Goal: Information Seeking & Learning: Find specific page/section

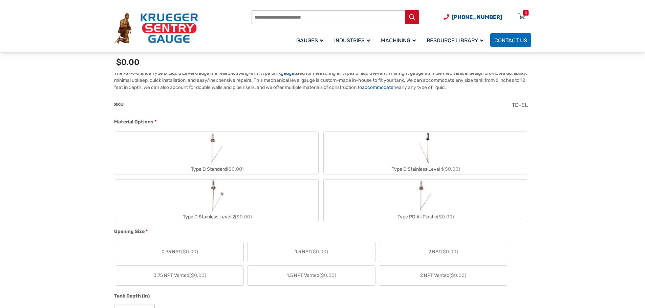
scroll to position [207, 0]
click at [261, 154] on label "Type D Standard ($0.00)" at bounding box center [216, 155] width 203 height 42
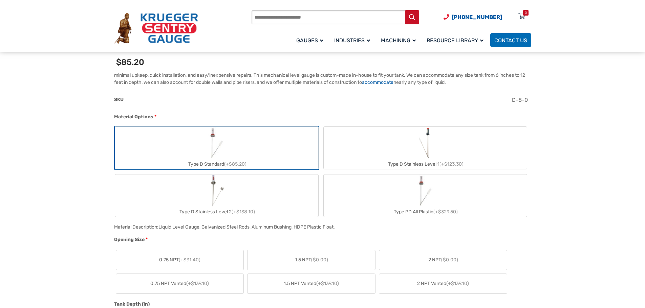
scroll to position [203, 0]
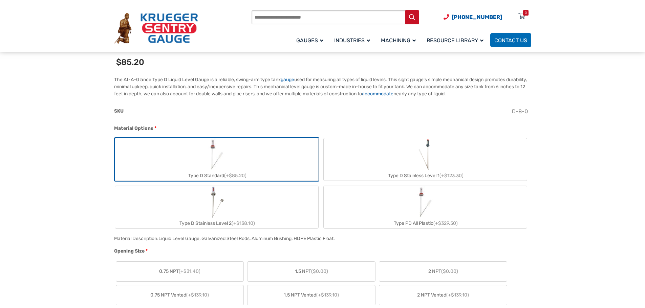
drag, startPoint x: 382, startPoint y: 233, endPoint x: 358, endPoint y: 237, distance: 24.7
click at [358, 237] on div "Material Description: Liquid Level Gauge, Galvanized Steel Rods, Aluminum Bushi…" at bounding box center [320, 241] width 417 height 13
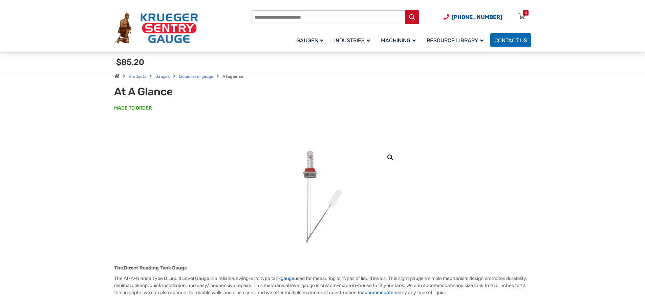
scroll to position [0, 0]
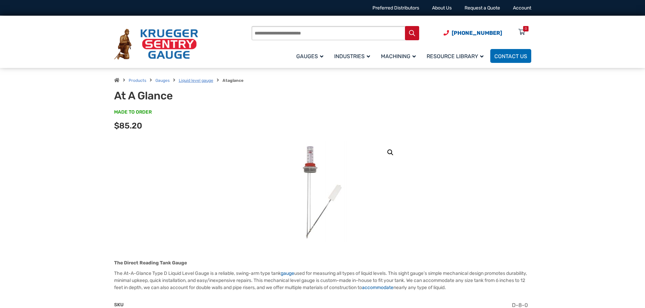
click at [189, 81] on link "Liquid level gauge" at bounding box center [196, 80] width 35 height 5
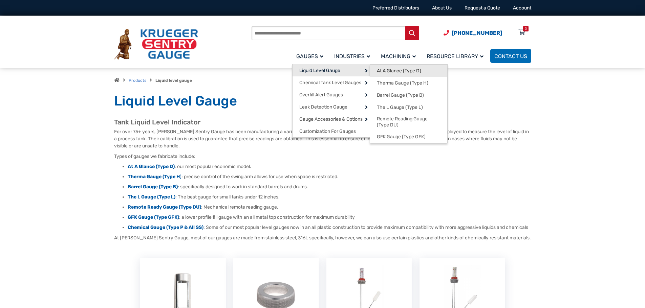
click at [391, 71] on span "At A Glance (Type D)" at bounding box center [399, 71] width 44 height 6
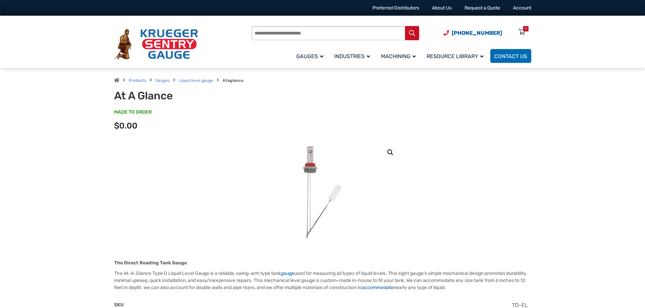
click at [336, 34] on input "Products search" at bounding box center [335, 33] width 168 height 14
type input "**********"
click at [405, 26] on button "Search" at bounding box center [412, 33] width 14 height 14
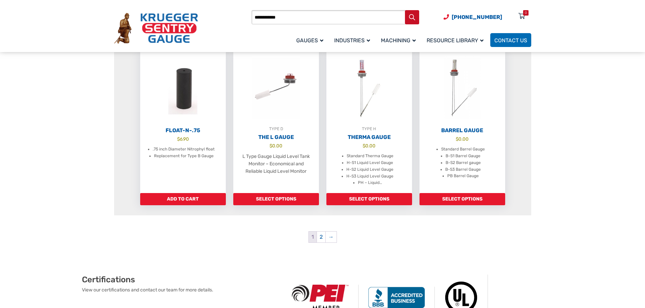
scroll to position [643, 0]
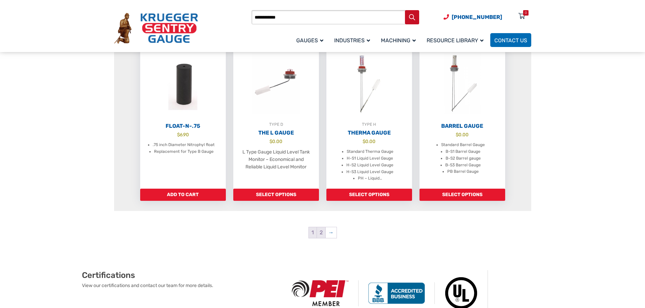
click at [321, 236] on link "2" at bounding box center [321, 232] width 8 height 11
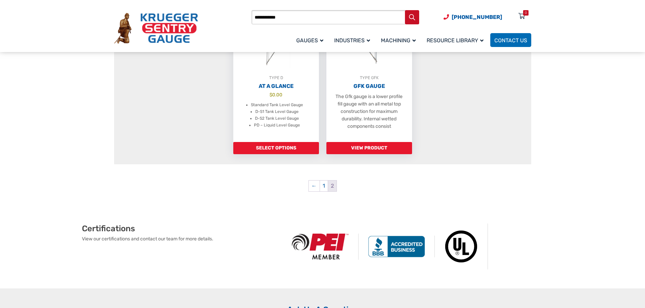
scroll to position [203, 0]
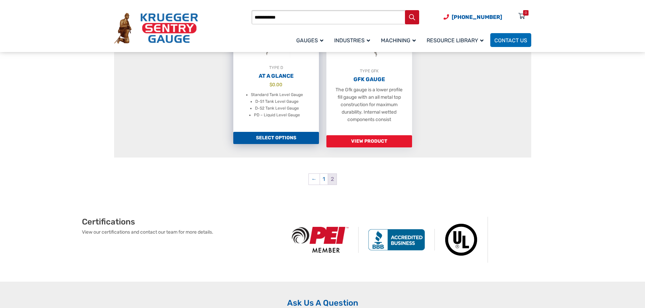
click at [269, 118] on li "PD – Liquid Level Gauge" at bounding box center [277, 115] width 46 height 7
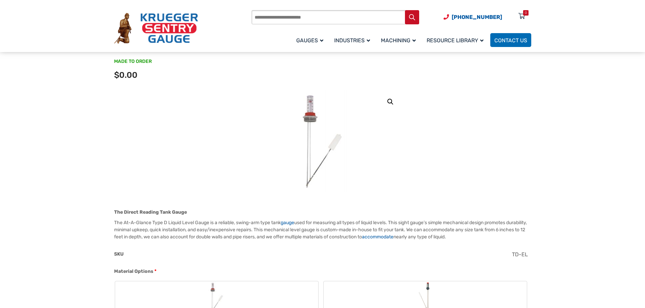
scroll to position [34, 0]
